Goal: Task Accomplishment & Management: Use online tool/utility

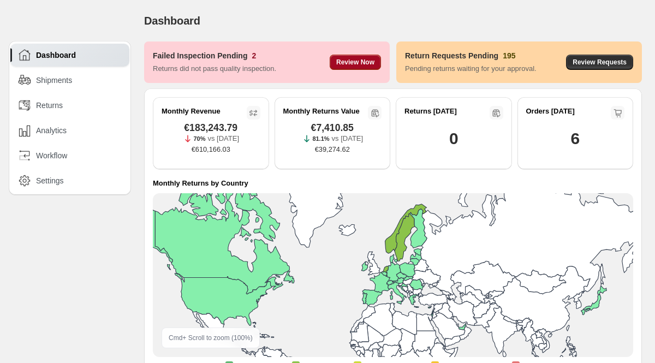
click at [341, 64] on span "Review Now" at bounding box center [355, 62] width 38 height 9
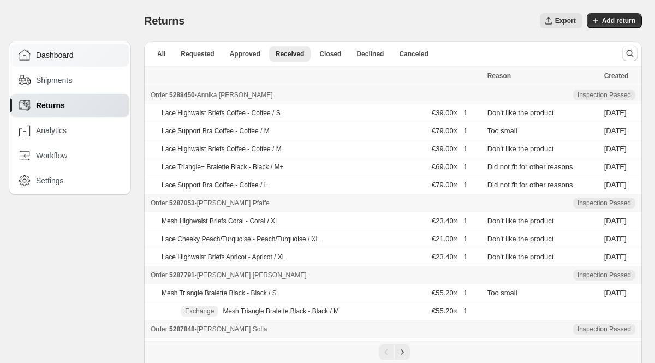
click at [85, 55] on div "Dashboard" at bounding box center [71, 55] width 104 height 12
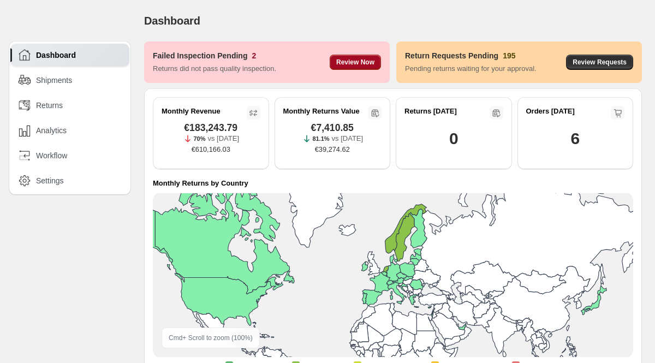
click at [344, 64] on span "Review Now" at bounding box center [355, 62] width 38 height 9
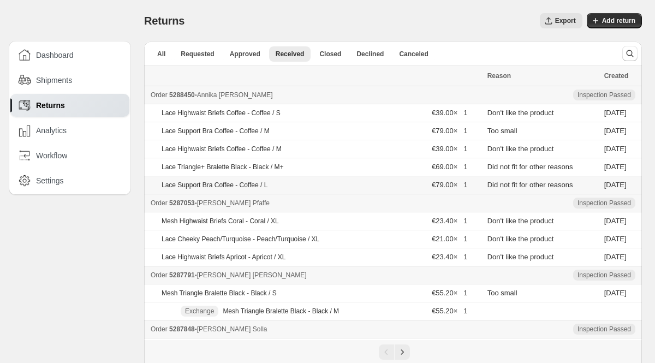
scroll to position [448, 0]
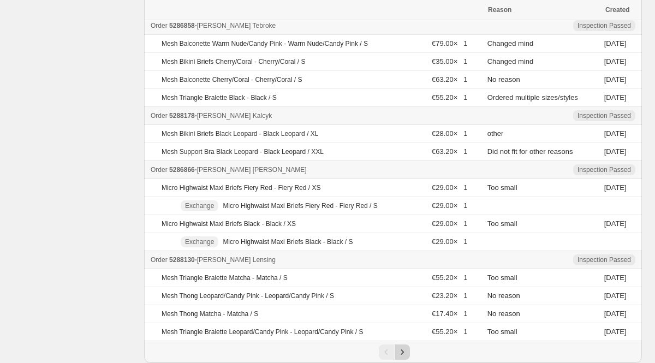
click at [403, 349] on icon "Next" at bounding box center [402, 352] width 11 height 11
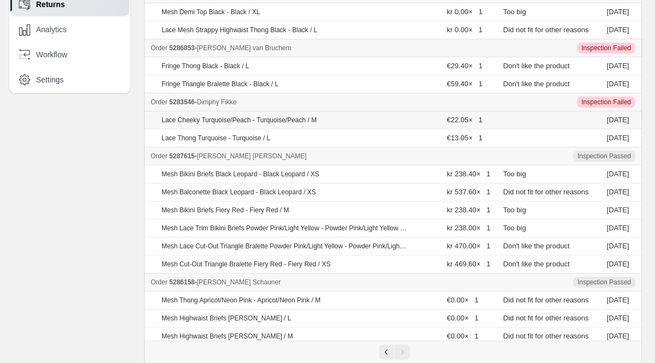
scroll to position [0, 0]
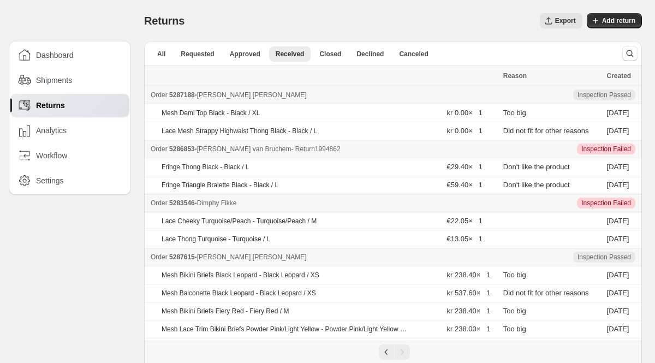
click at [195, 147] on span "5286853" at bounding box center [182, 149] width 26 height 8
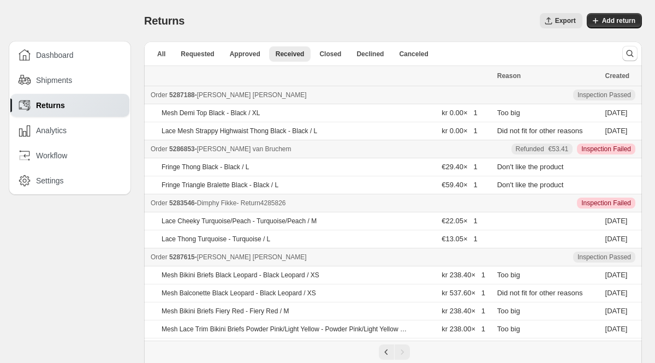
click at [193, 205] on span "5283546" at bounding box center [182, 203] width 26 height 8
click at [625, 56] on icon "Search and filter results" at bounding box center [630, 53] width 11 height 11
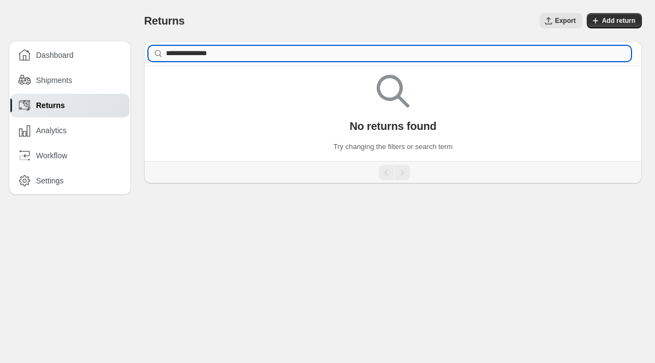
drag, startPoint x: 198, startPoint y: 54, endPoint x: 317, endPoint y: 50, distance: 118.5
click at [317, 50] on input "**********" at bounding box center [398, 53] width 465 height 15
type input "*******"
click at [188, 54] on input "*******" at bounding box center [398, 53] width 465 height 15
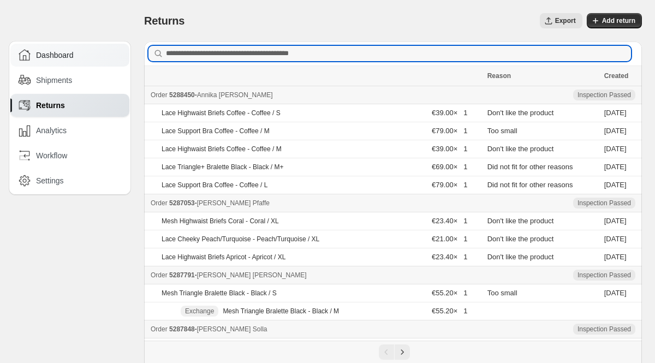
click at [73, 62] on div "Dashboard" at bounding box center [69, 55] width 119 height 23
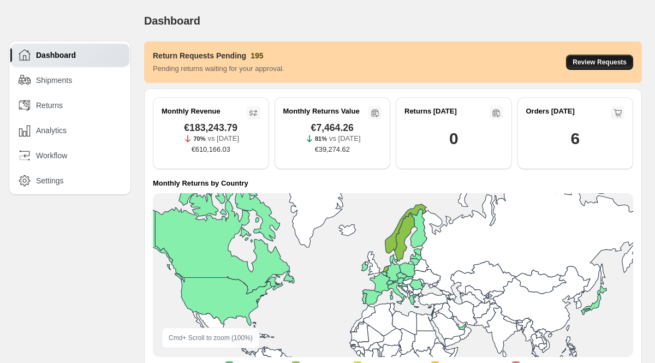
click at [572, 63] on button "Review Requests" at bounding box center [599, 62] width 67 height 15
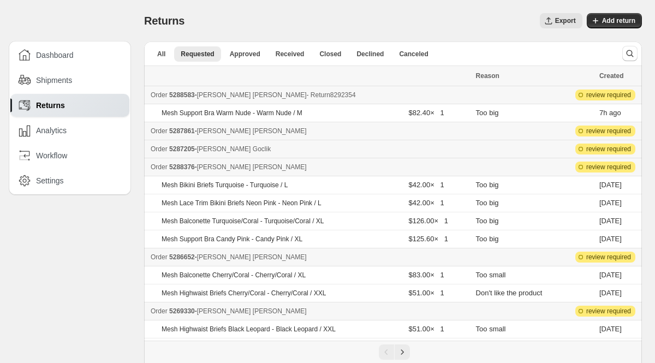
click at [188, 96] on span "5288583" at bounding box center [182, 95] width 26 height 8
click at [188, 132] on span "5287861" at bounding box center [182, 131] width 26 height 8
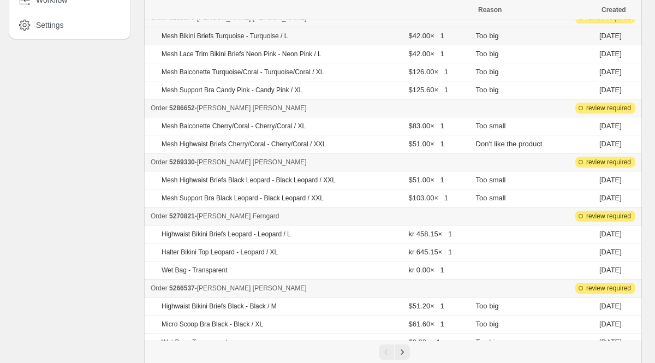
scroll to position [151, 0]
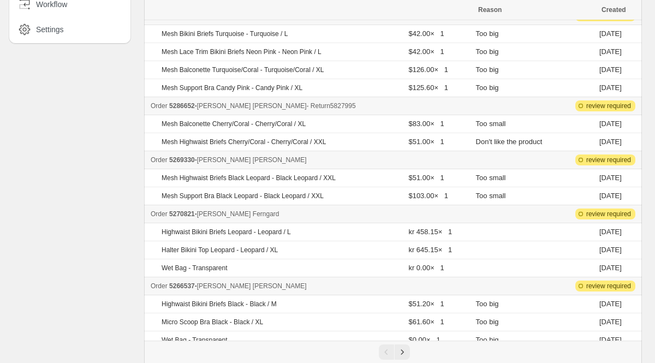
click at [187, 106] on span "5286652" at bounding box center [182, 106] width 26 height 8
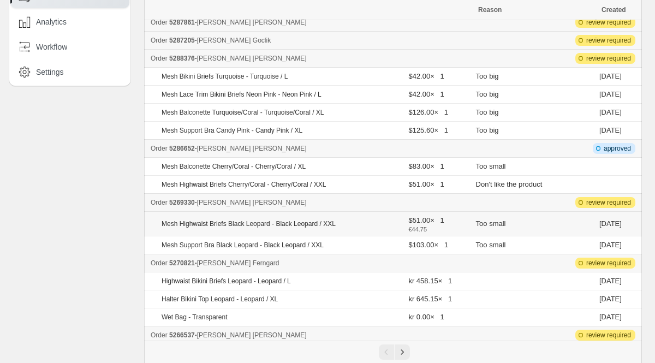
scroll to position [72, 0]
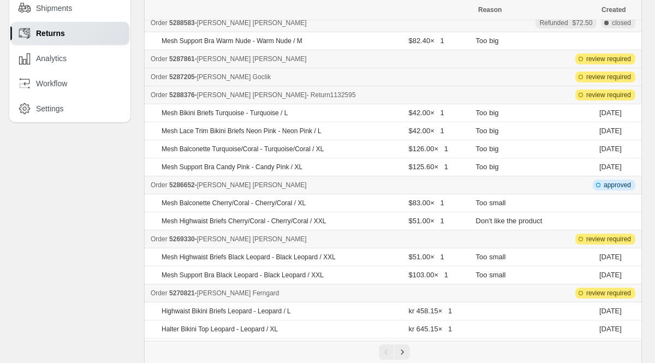
click at [186, 98] on span "5288376" at bounding box center [182, 95] width 26 height 8
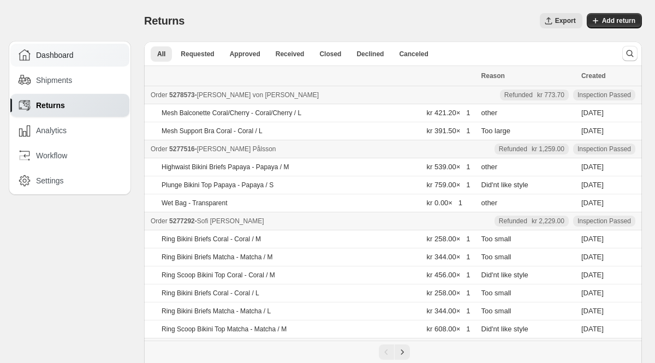
click at [64, 57] on span "Dashboard" at bounding box center [55, 55] width 38 height 11
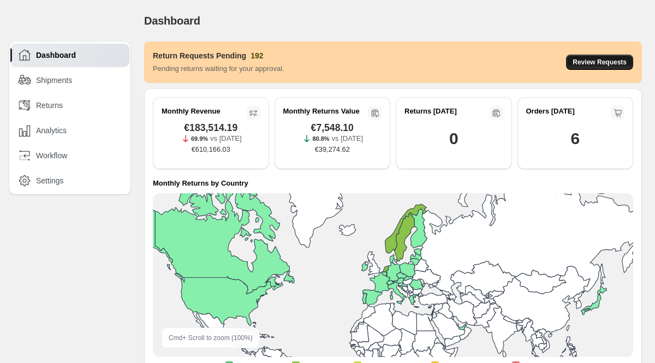
click at [578, 60] on span "Review Requests" at bounding box center [600, 62] width 54 height 9
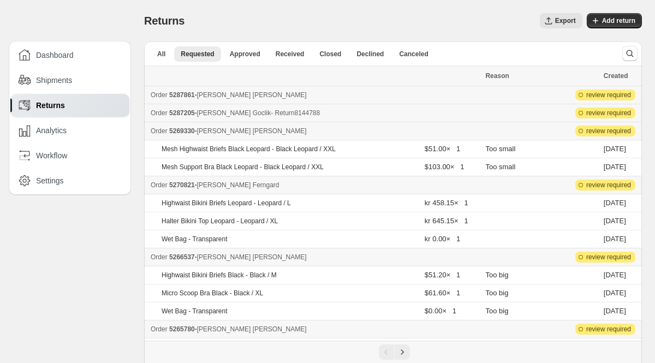
click at [182, 110] on span "5287205" at bounding box center [182, 113] width 26 height 8
click at [299, 60] on button "Received" at bounding box center [290, 53] width 42 height 15
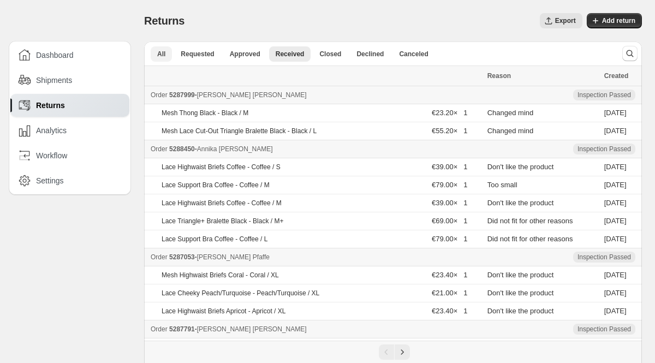
click at [163, 55] on span "All" at bounding box center [161, 54] width 8 height 9
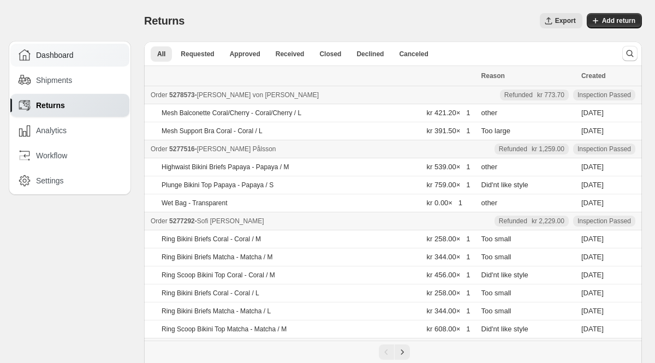
click at [103, 60] on div "Dashboard" at bounding box center [71, 55] width 104 height 12
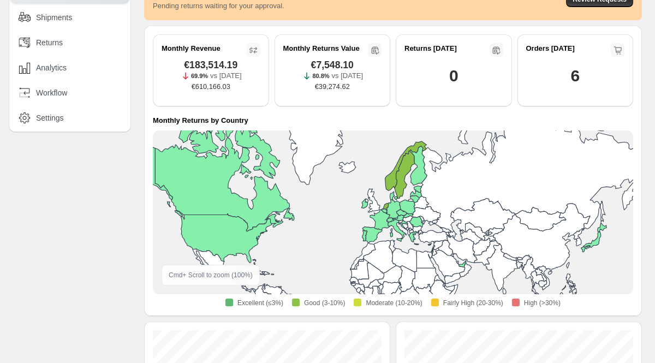
scroll to position [120, 0]
